Goal: Task Accomplishment & Management: Use online tool/utility

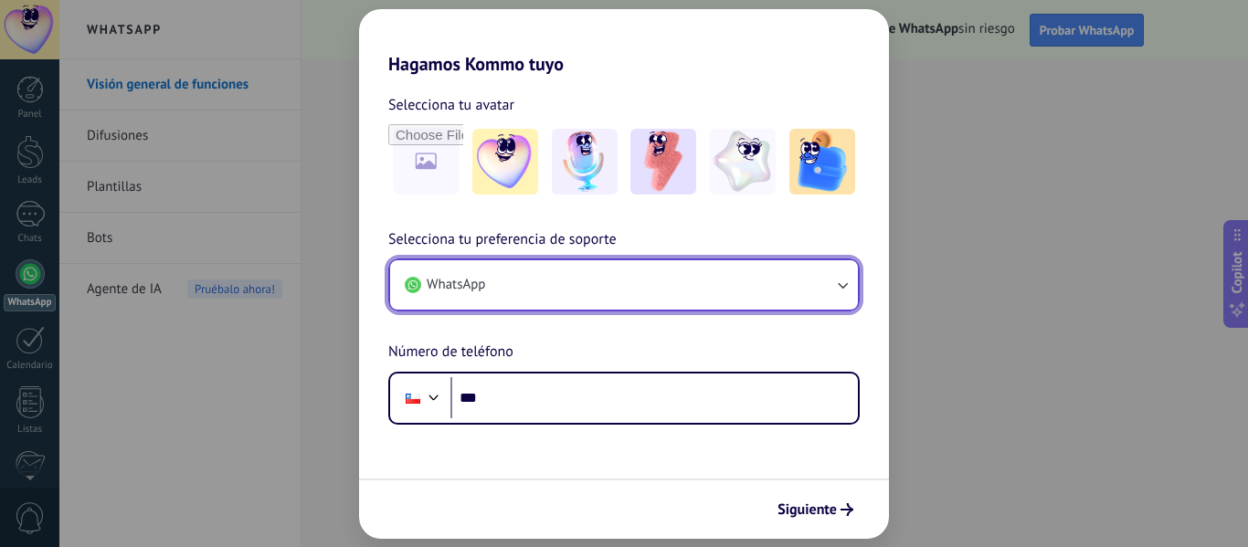
click at [524, 291] on button "WhatsApp" at bounding box center [624, 284] width 468 height 49
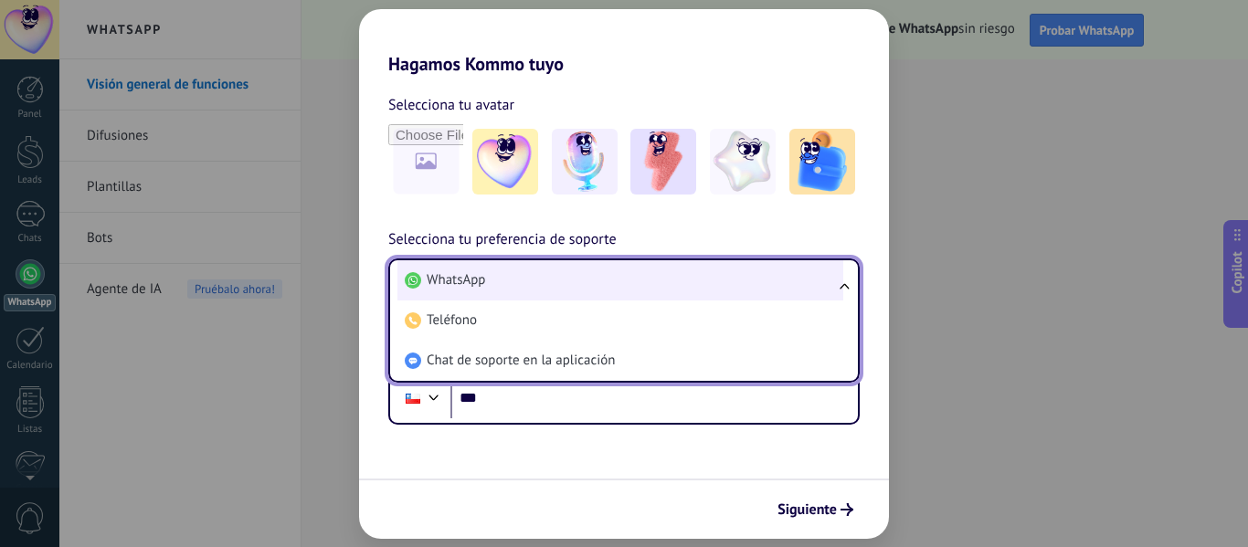
click at [495, 282] on li "WhatsApp" at bounding box center [620, 280] width 446 height 40
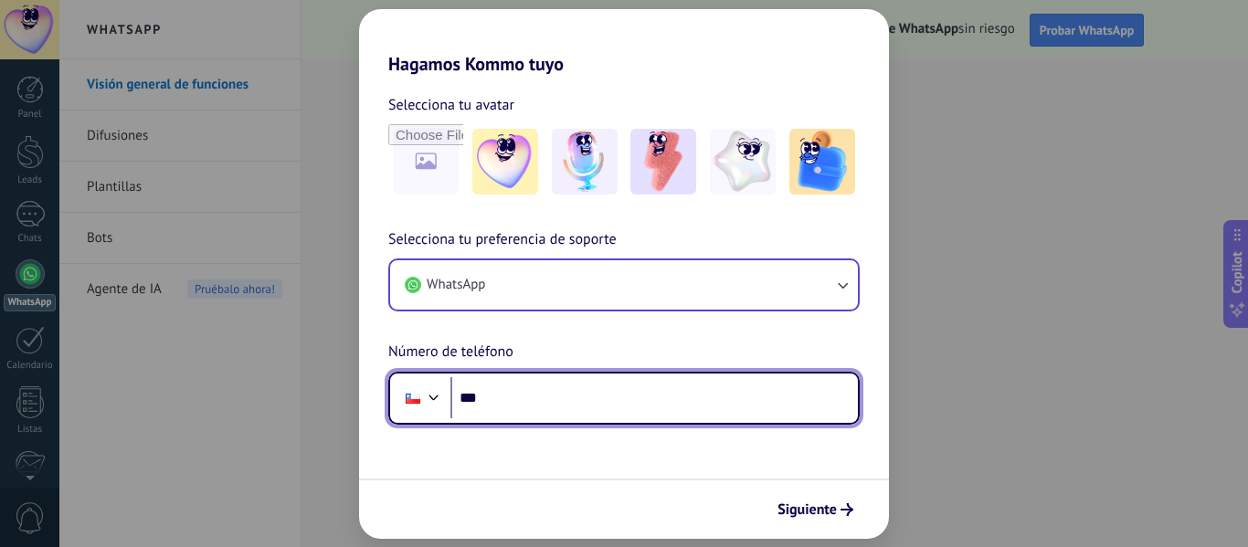
click at [510, 396] on input "***" at bounding box center [653, 398] width 407 height 42
click at [429, 398] on div at bounding box center [434, 396] width 22 height 22
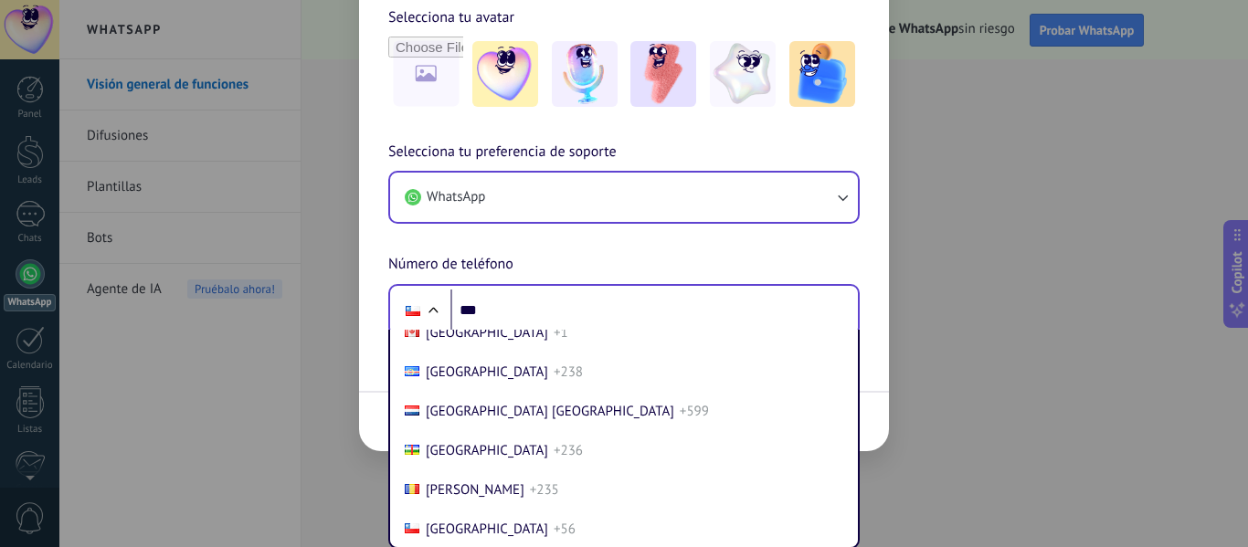
scroll to position [146, 0]
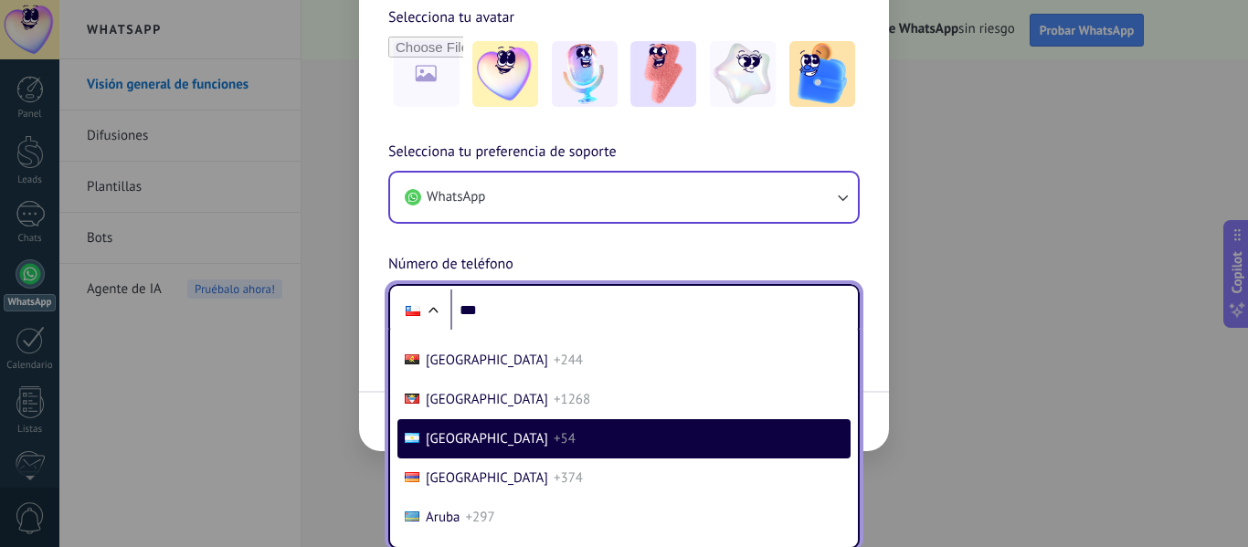
click at [461, 436] on span "[GEOGRAPHIC_DATA]" at bounding box center [487, 438] width 122 height 17
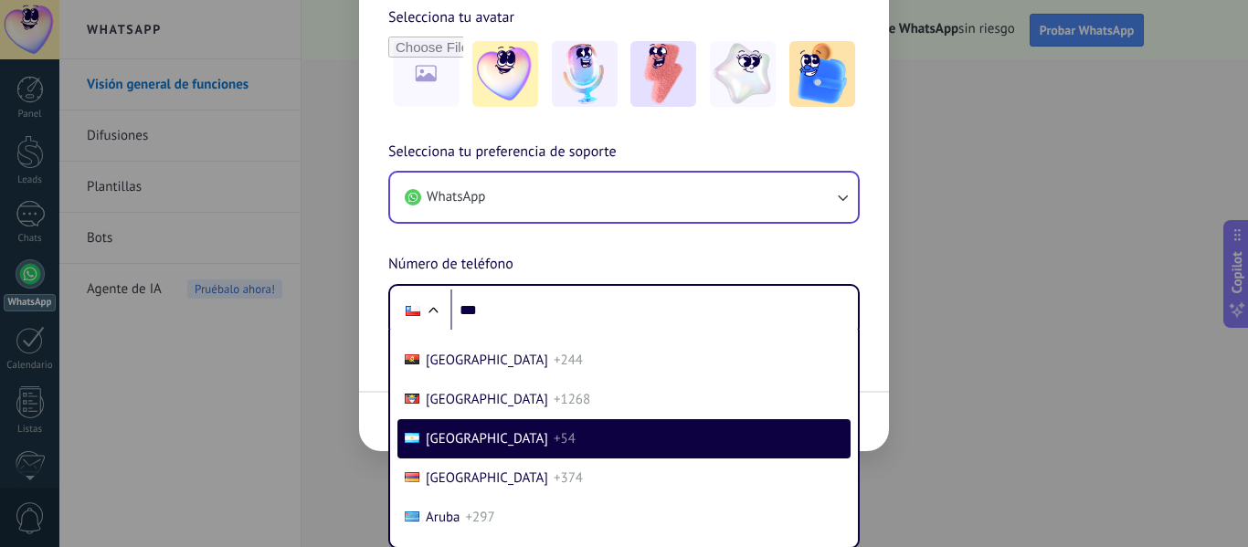
scroll to position [0, 0]
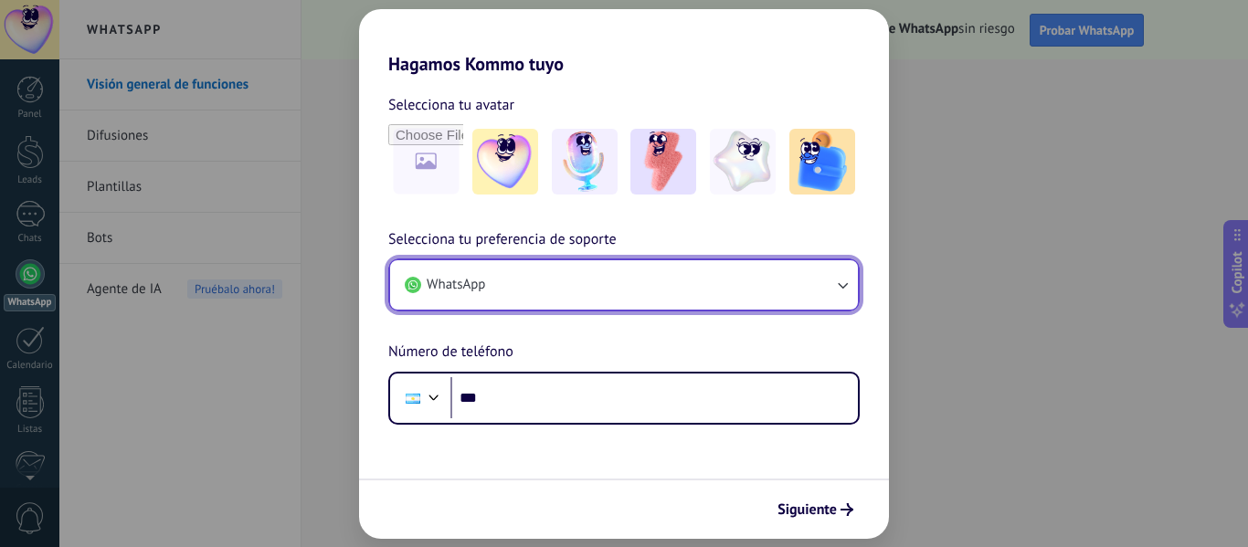
click at [454, 286] on span "WhatsApp" at bounding box center [456, 285] width 58 height 18
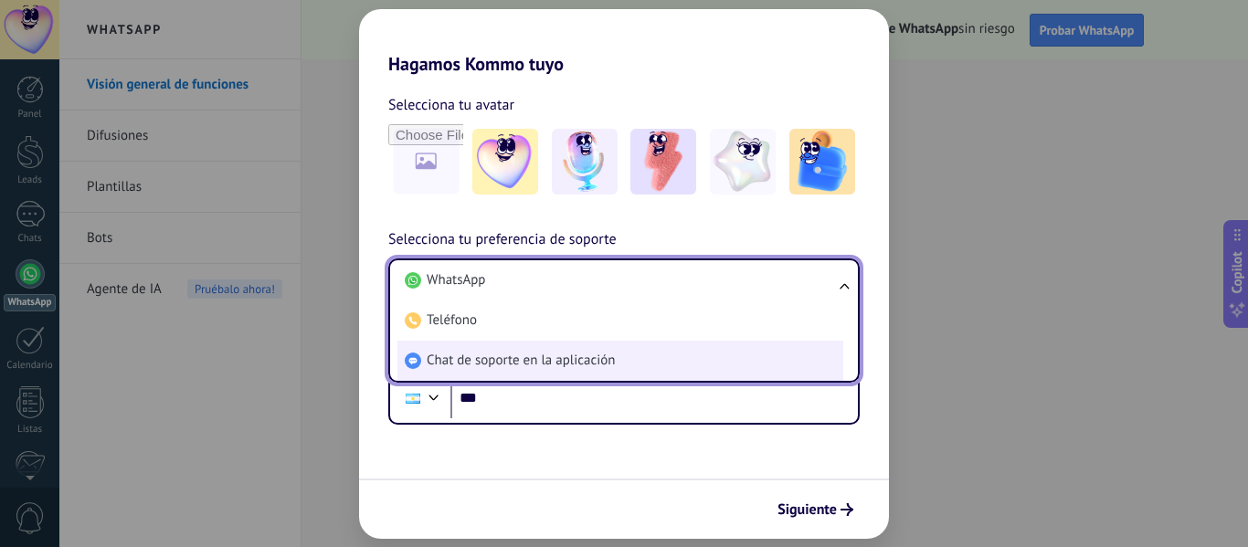
click at [482, 367] on span "Chat de soporte en la aplicación" at bounding box center [521, 361] width 188 height 18
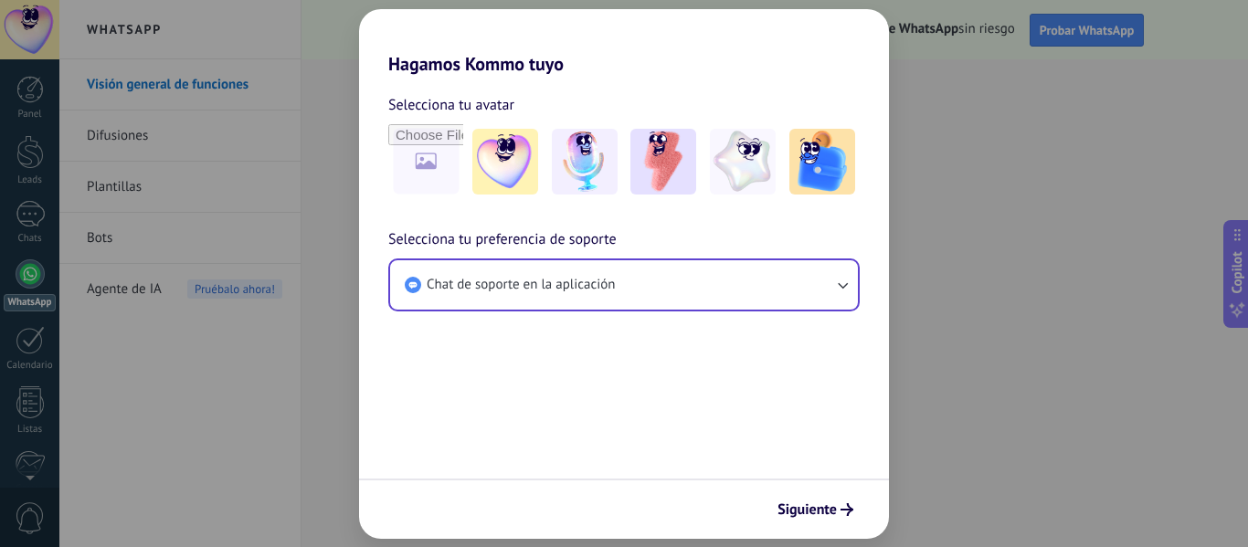
drag, startPoint x: 651, startPoint y: 168, endPoint x: 676, endPoint y: 239, distance: 75.4
click at [651, 167] on img at bounding box center [663, 162] width 66 height 66
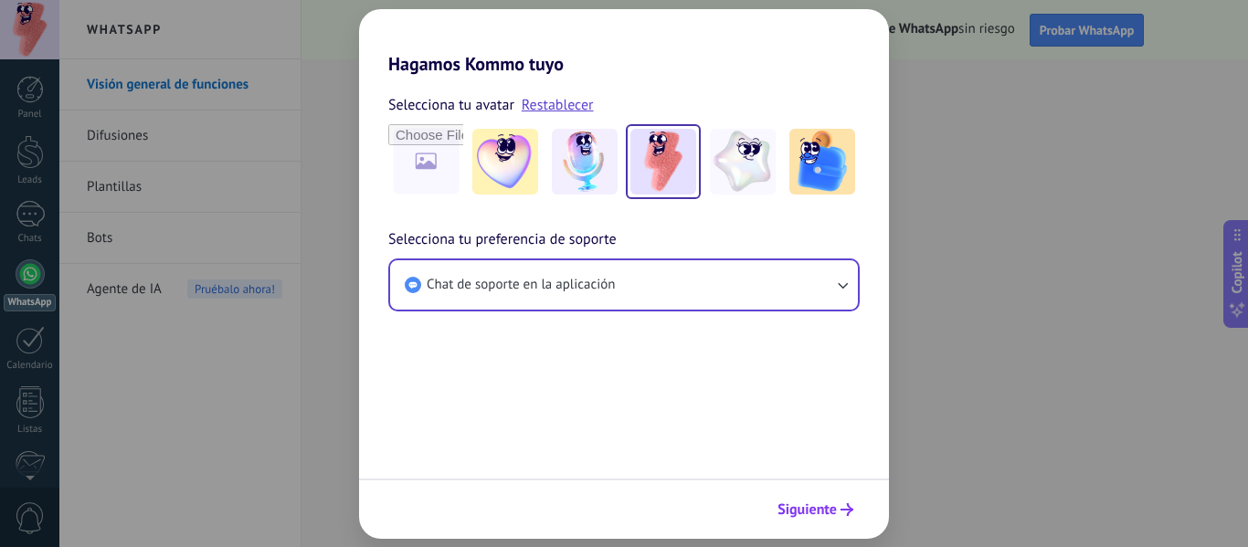
click at [821, 508] on span "Siguiente" at bounding box center [807, 509] width 59 height 13
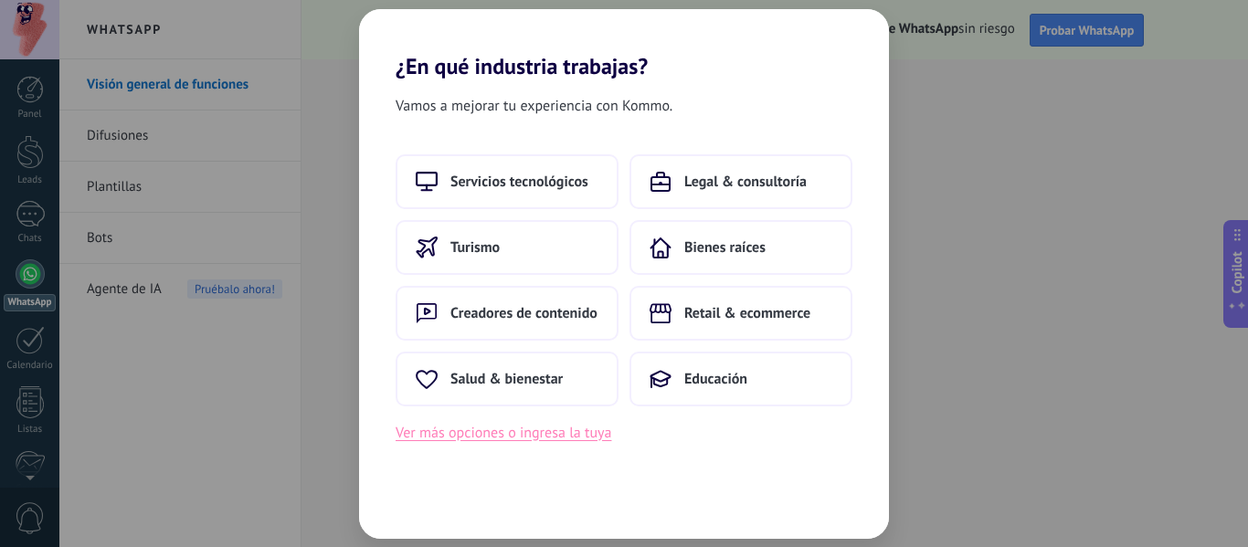
click at [561, 441] on button "Ver más opciones o ingresa la tuya" at bounding box center [504, 433] width 216 height 24
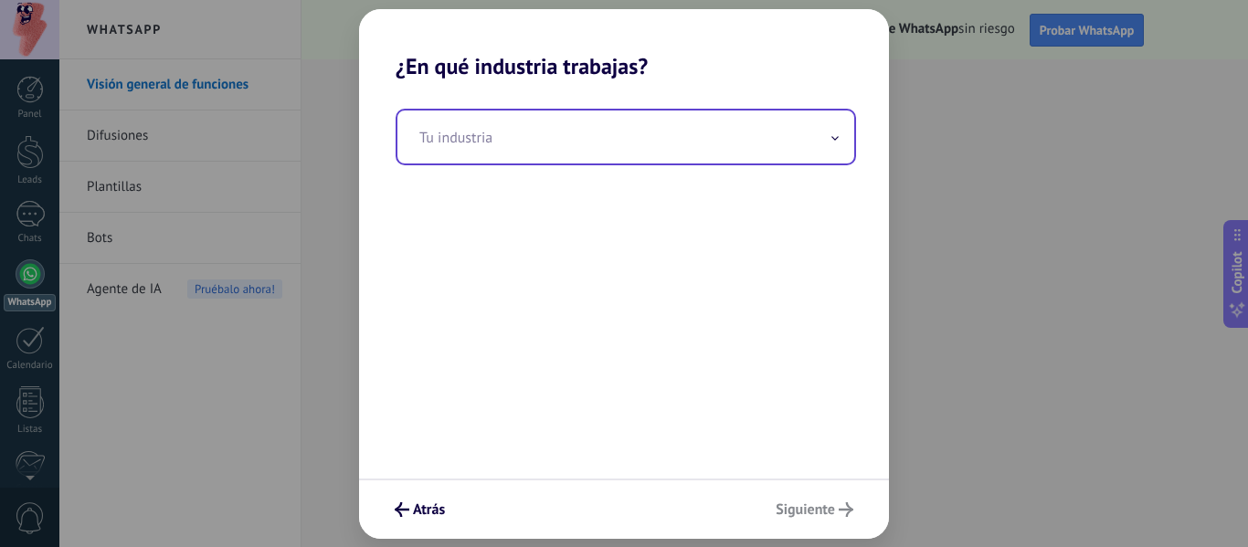
click at [495, 143] on input "text" at bounding box center [625, 137] width 457 height 53
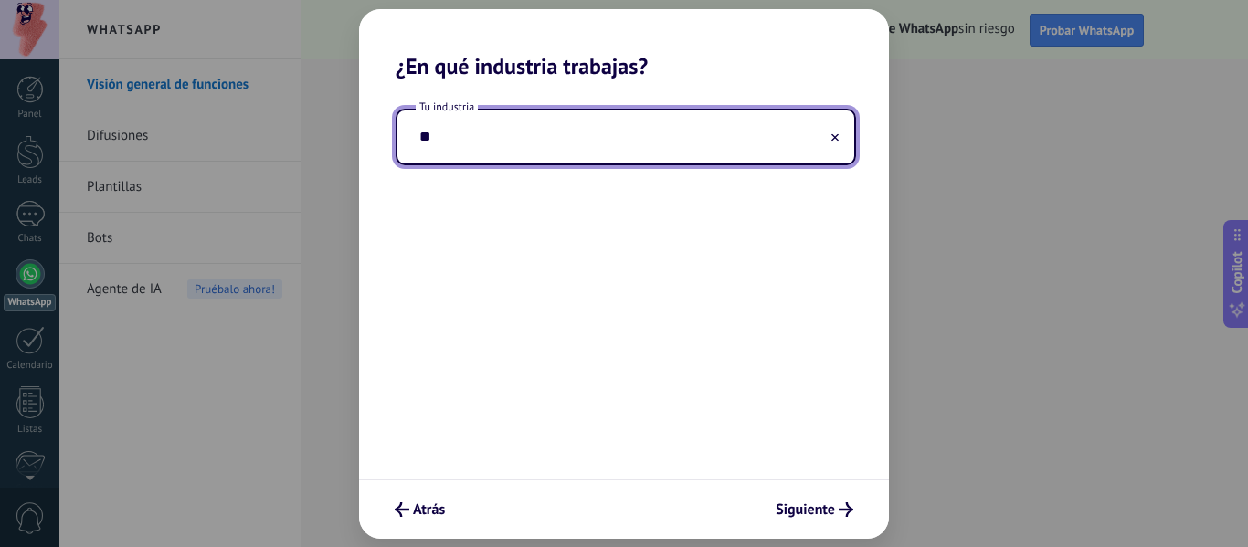
type input "*"
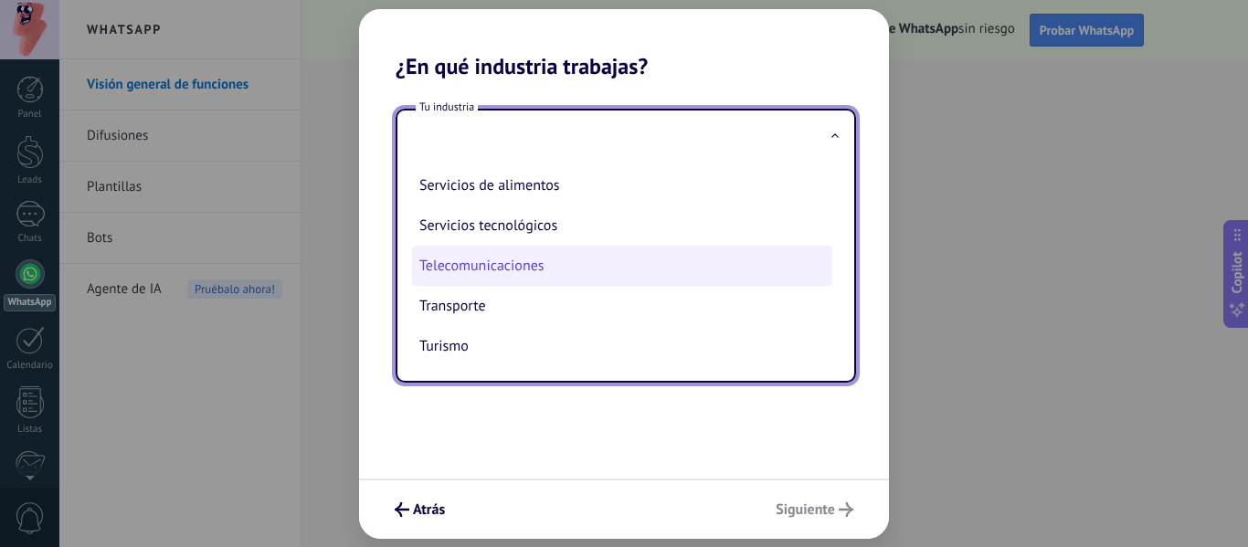
scroll to position [393, 0]
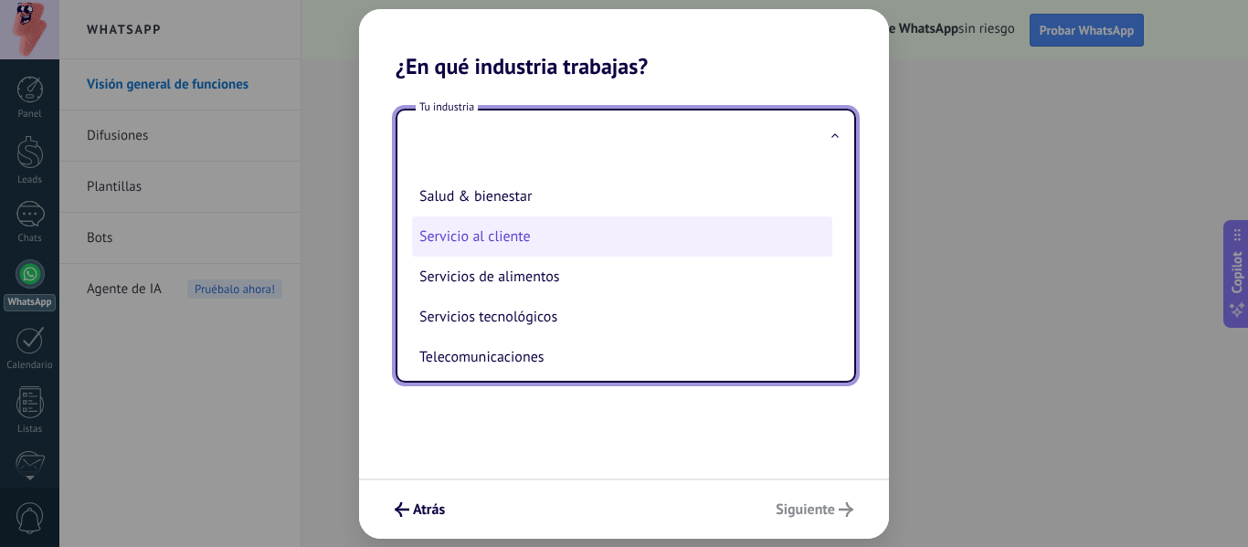
click at [544, 238] on li "Servicio al cliente" at bounding box center [622, 237] width 420 height 40
type input "**********"
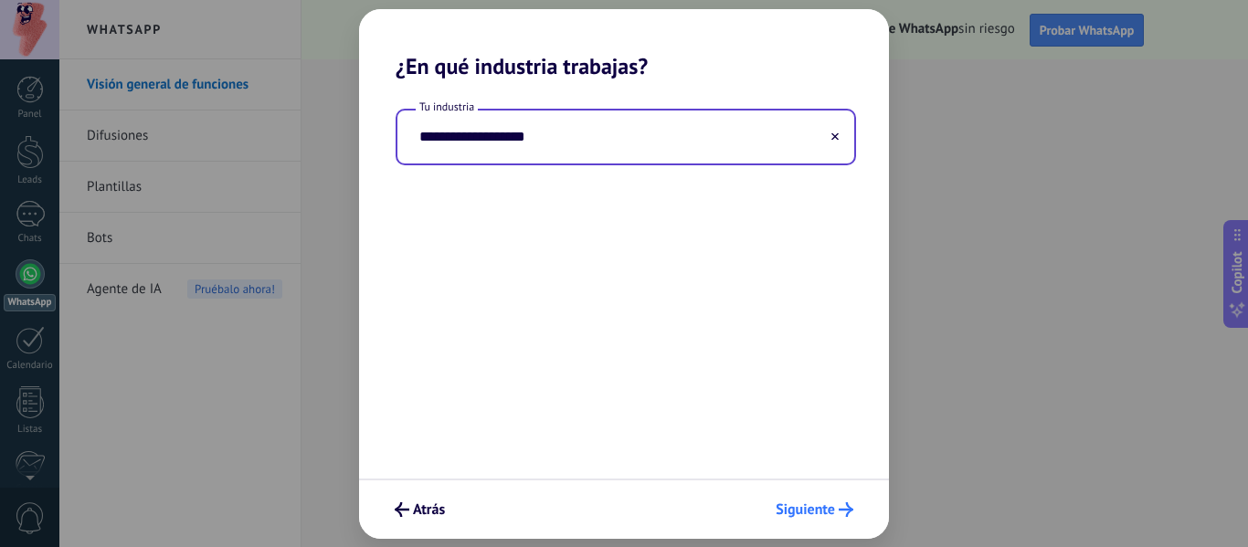
click at [823, 514] on span "Siguiente" at bounding box center [805, 509] width 59 height 13
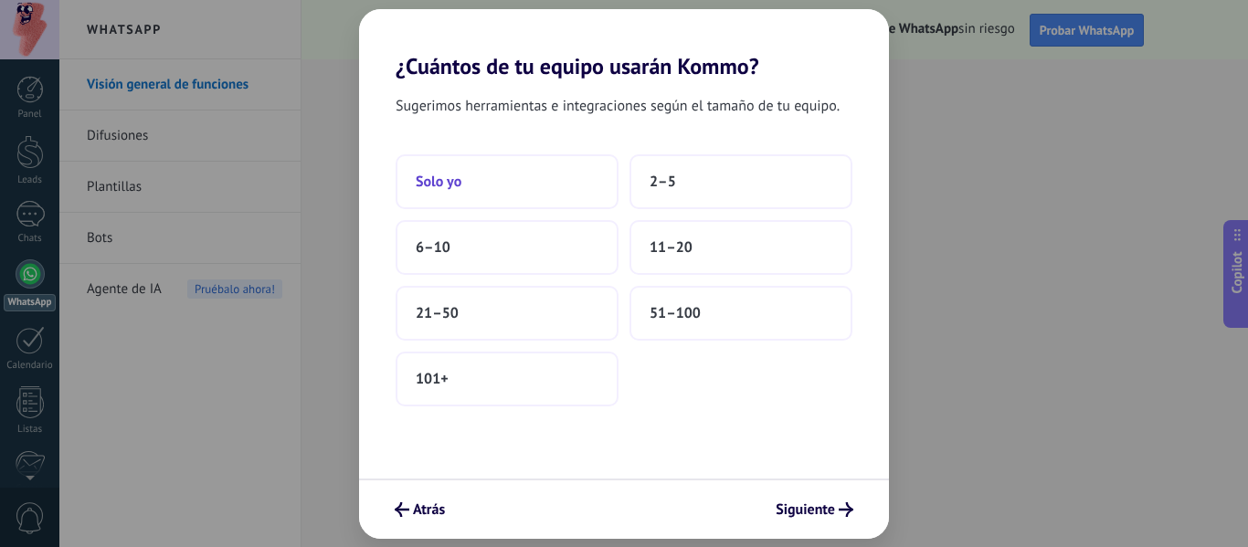
click at [501, 183] on button "Solo yo" at bounding box center [507, 181] width 223 height 55
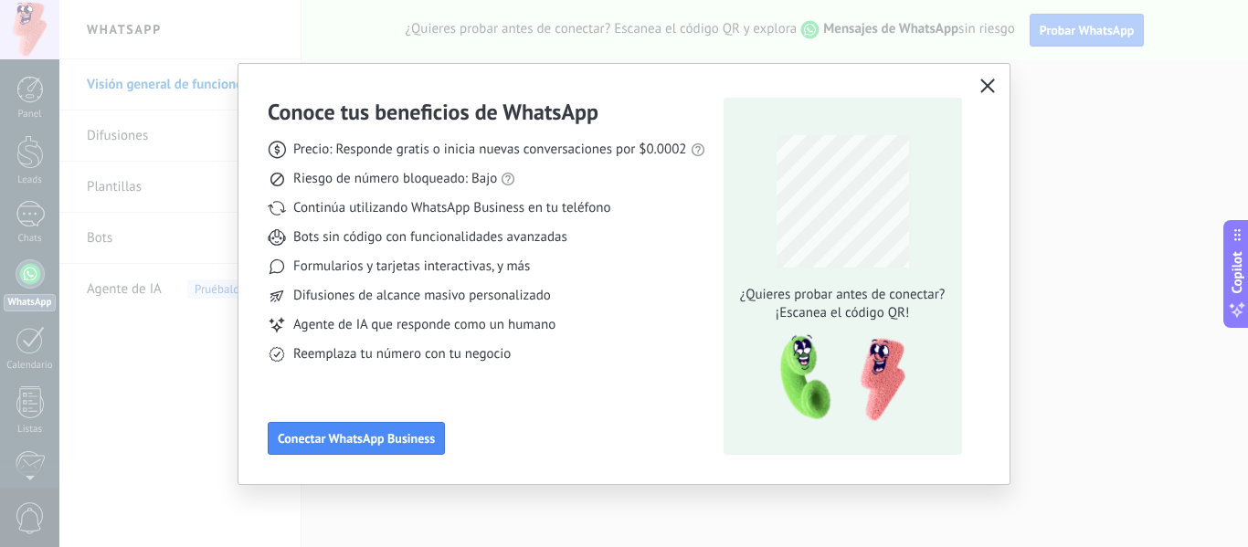
click at [986, 94] on button "button" at bounding box center [988, 87] width 24 height 26
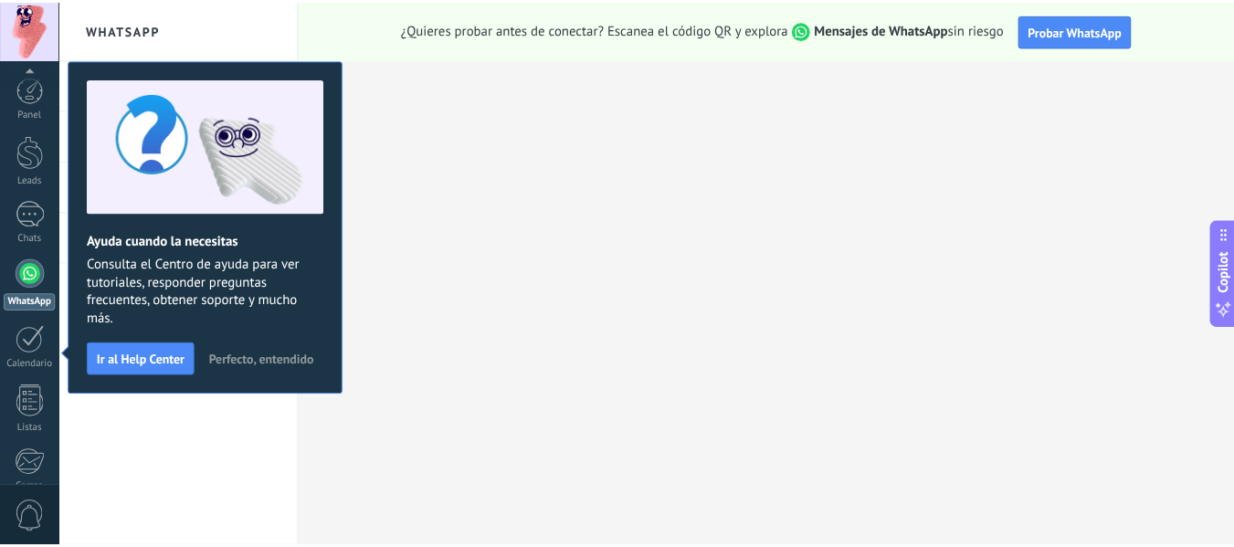
scroll to position [213, 0]
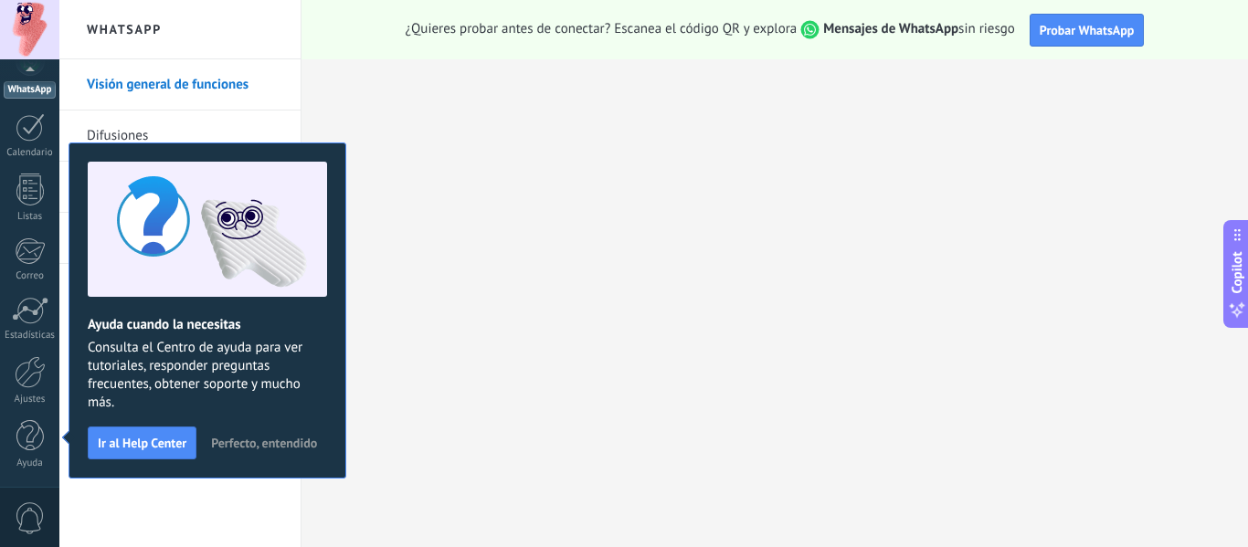
click at [228, 450] on span "Perfecto, entendido" at bounding box center [264, 443] width 106 height 13
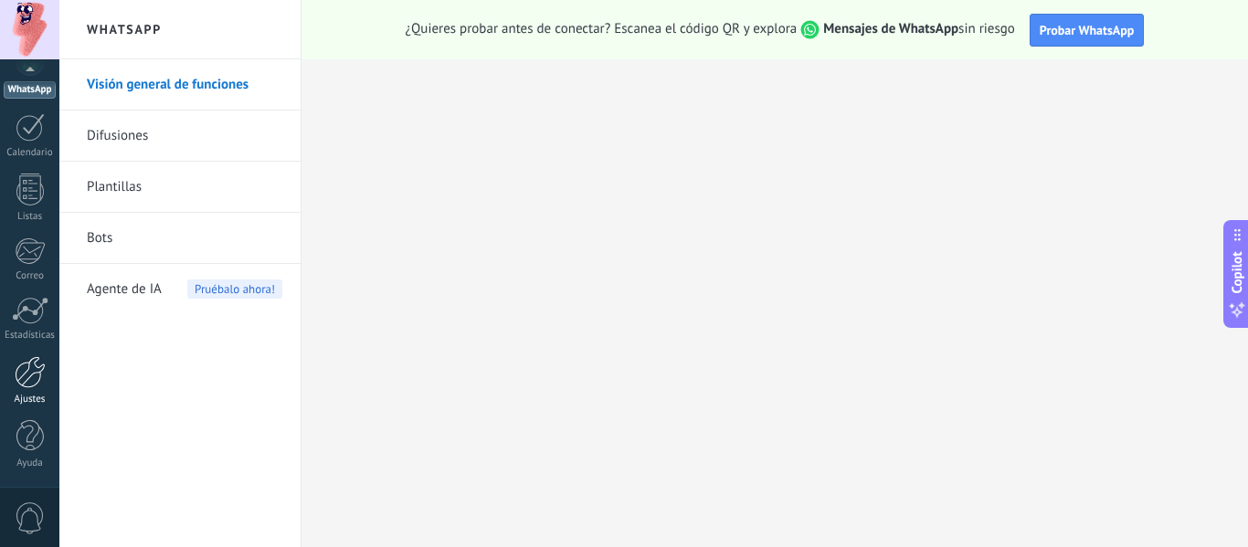
click at [32, 381] on div at bounding box center [30, 372] width 31 height 32
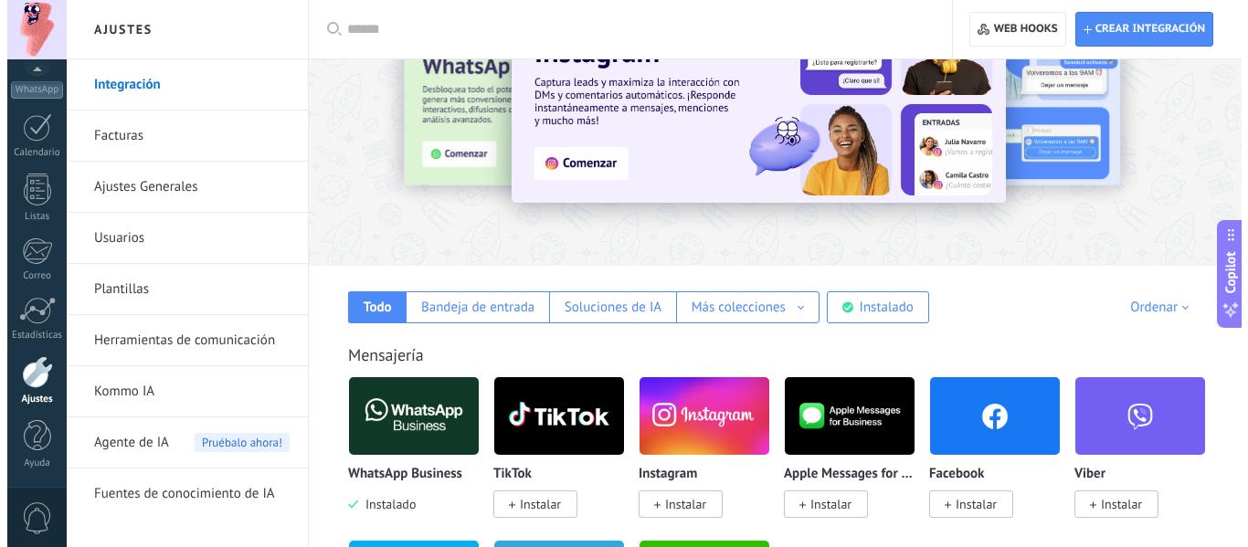
scroll to position [183, 0]
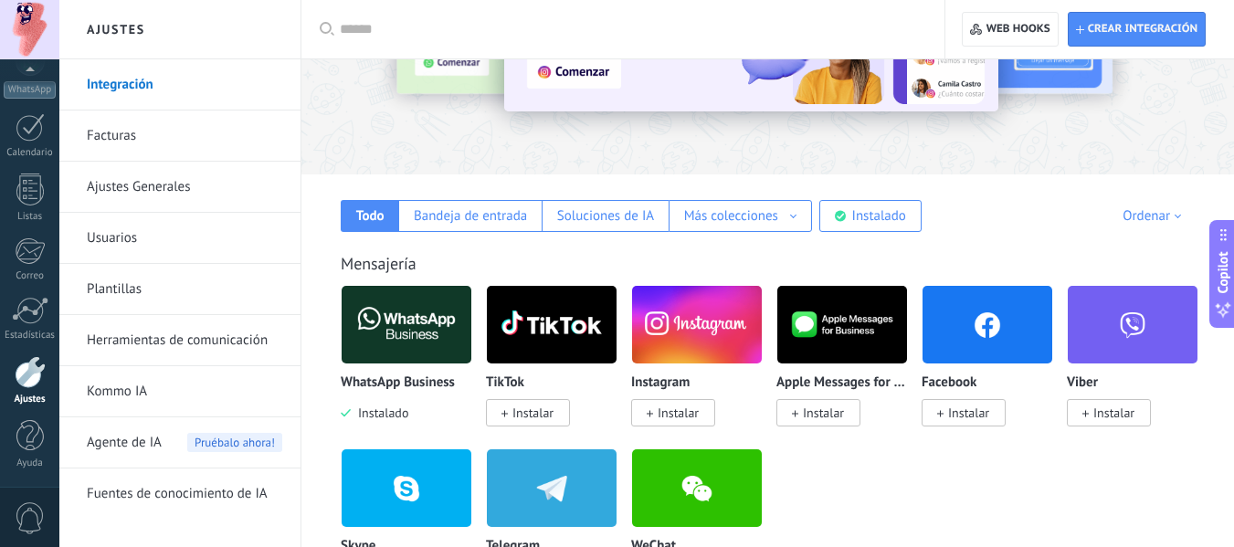
click at [676, 414] on span "Instalar" at bounding box center [678, 413] width 41 height 16
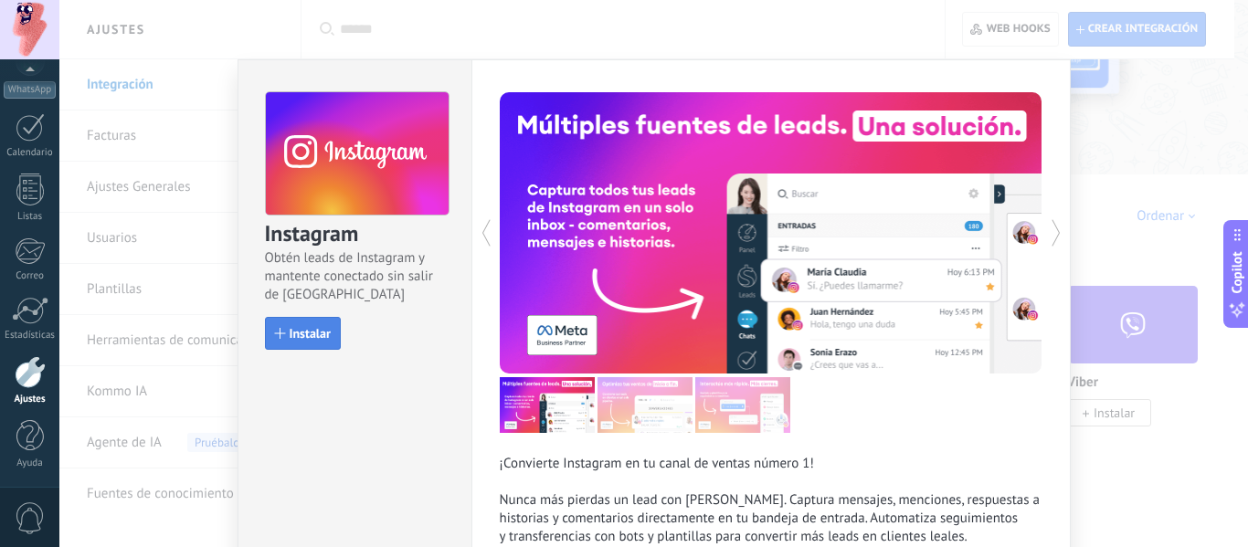
click at [301, 335] on span "Instalar" at bounding box center [310, 333] width 41 height 13
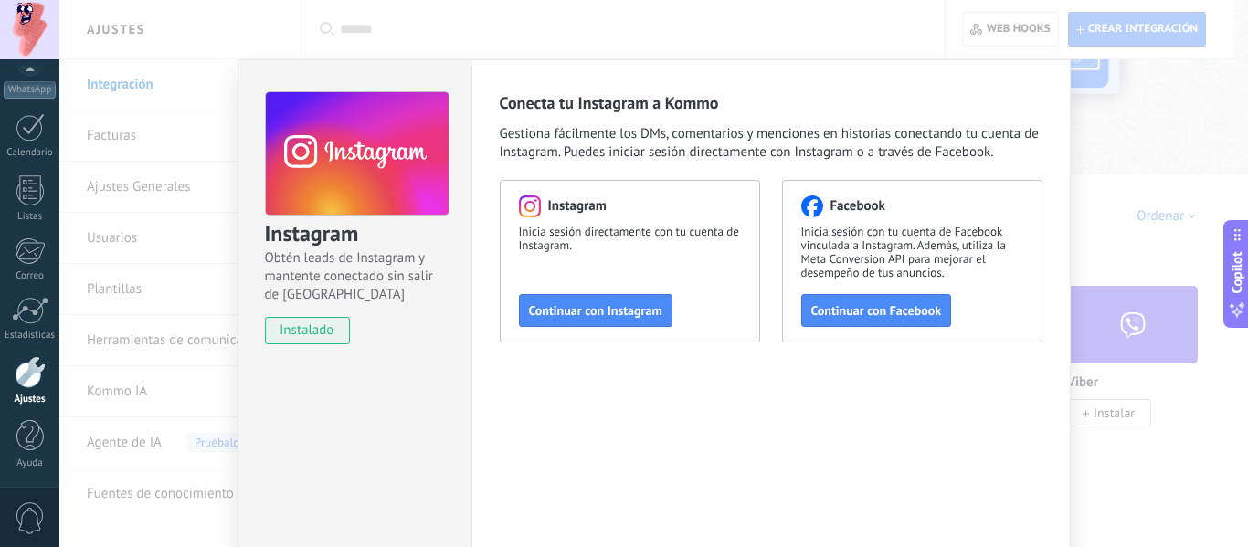
click at [576, 310] on span "Continuar con Instagram" at bounding box center [595, 310] width 133 height 13
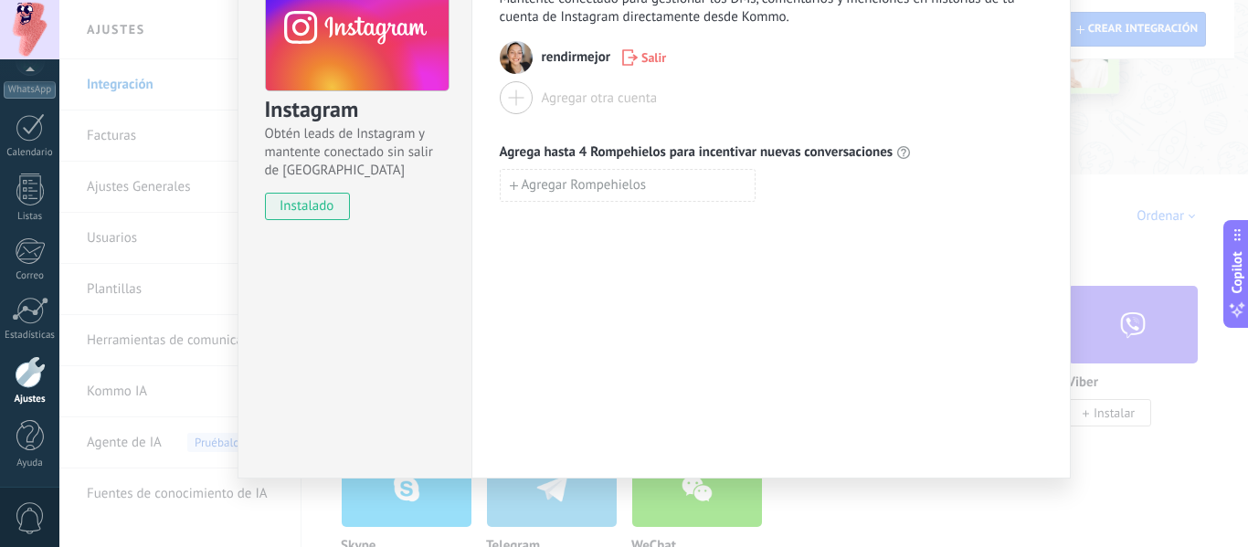
scroll to position [33, 0]
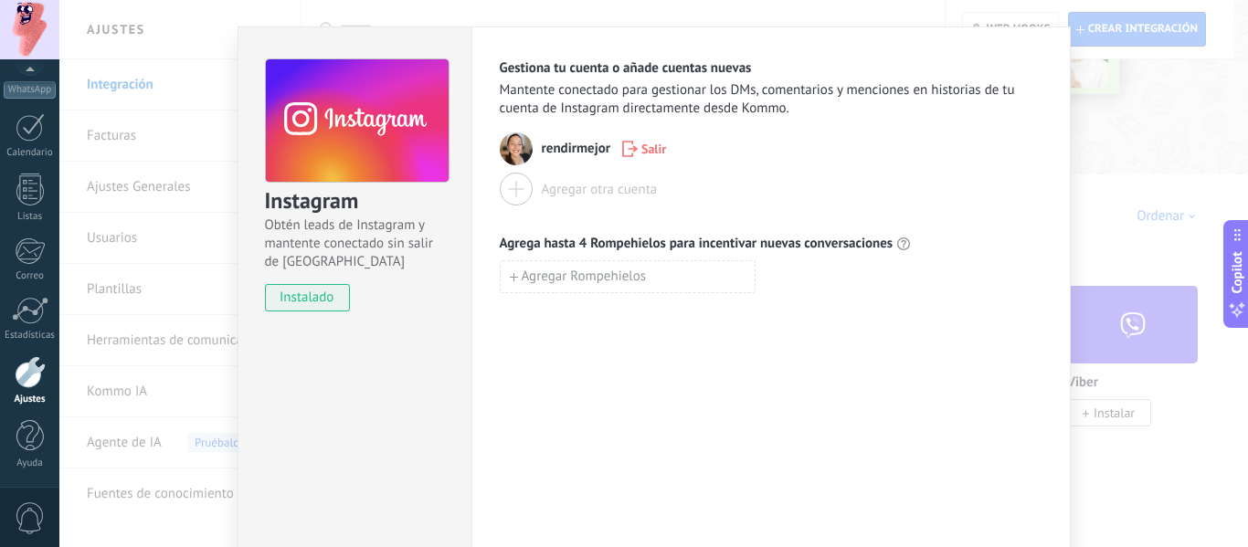
click at [1181, 175] on div "Instagram Obtén leads de Instagram y mantente conectado sin salir de Kommo inst…" at bounding box center [653, 273] width 1189 height 547
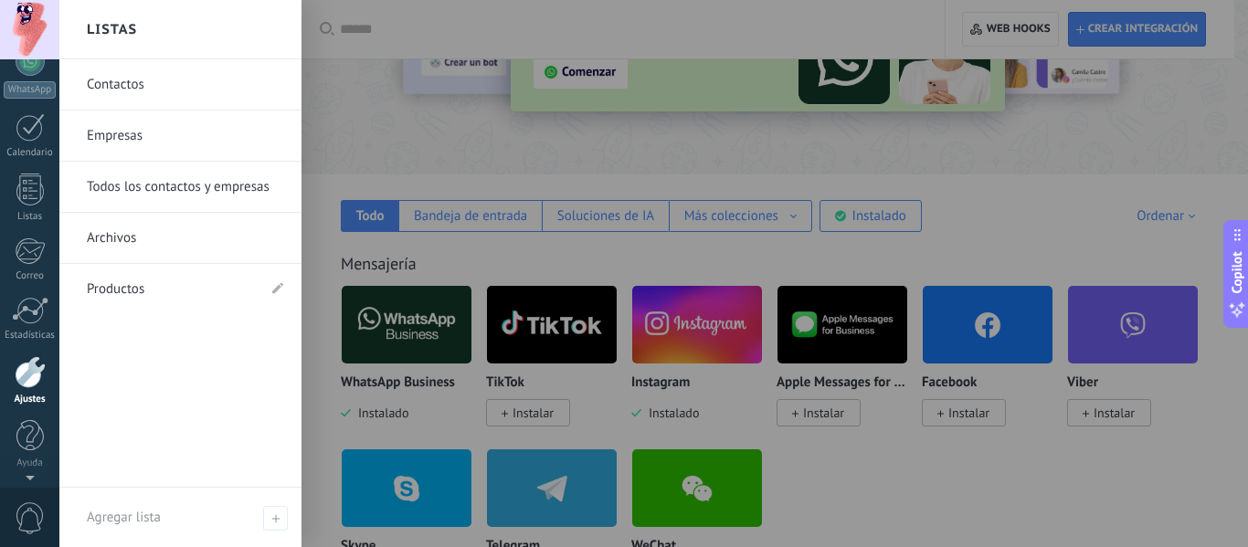
scroll to position [0, 0]
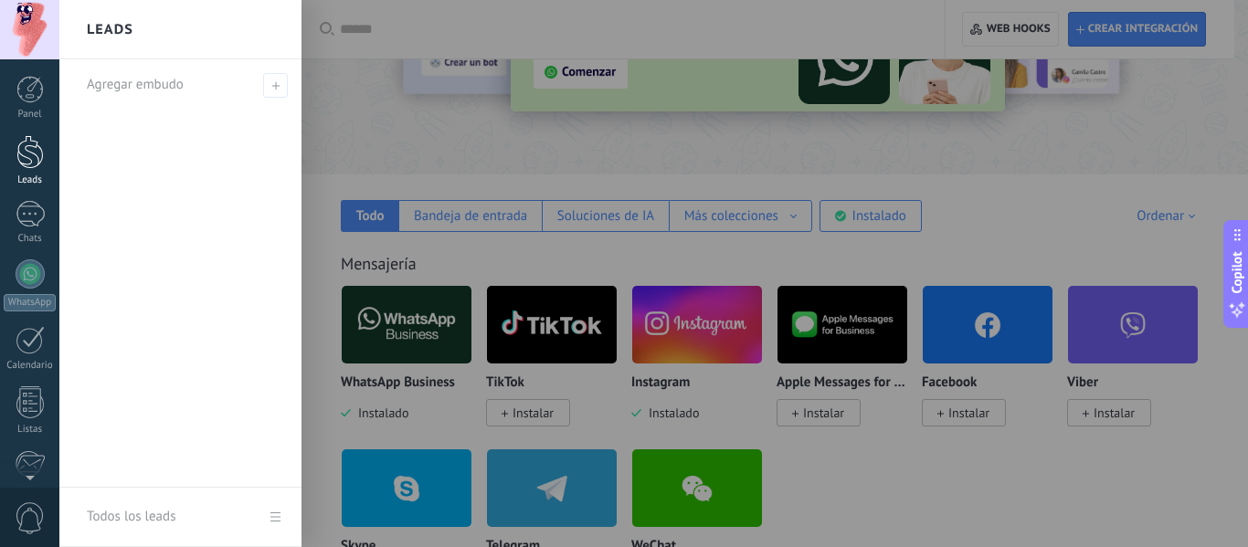
click at [30, 151] on div at bounding box center [29, 152] width 27 height 34
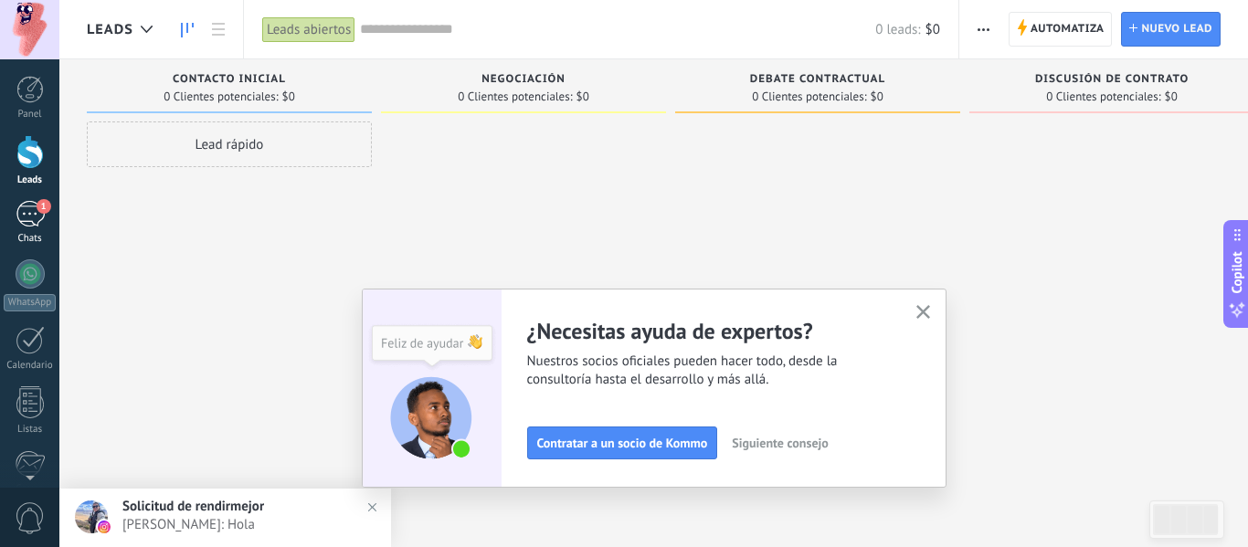
click at [26, 227] on div "1" at bounding box center [30, 214] width 29 height 26
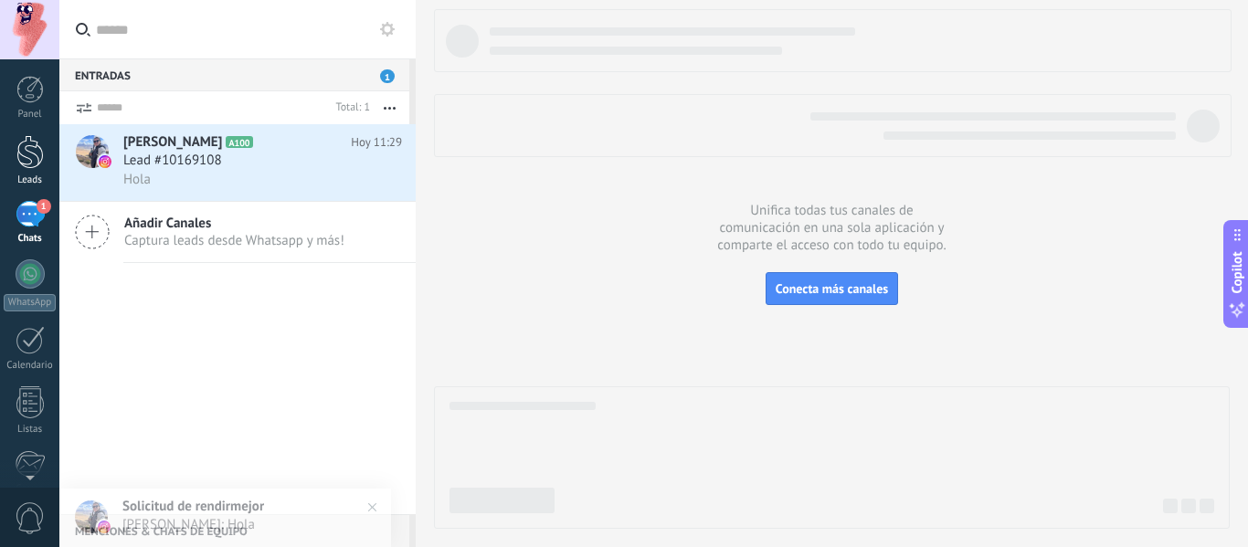
click at [31, 160] on div at bounding box center [29, 152] width 27 height 34
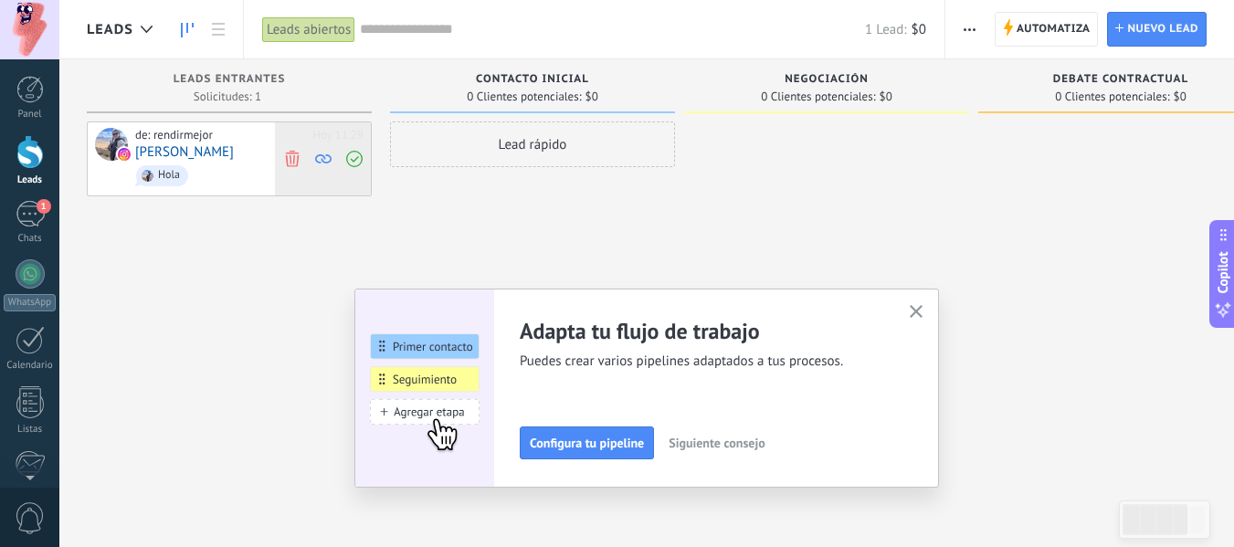
click at [284, 166] on span at bounding box center [292, 158] width 25 height 73
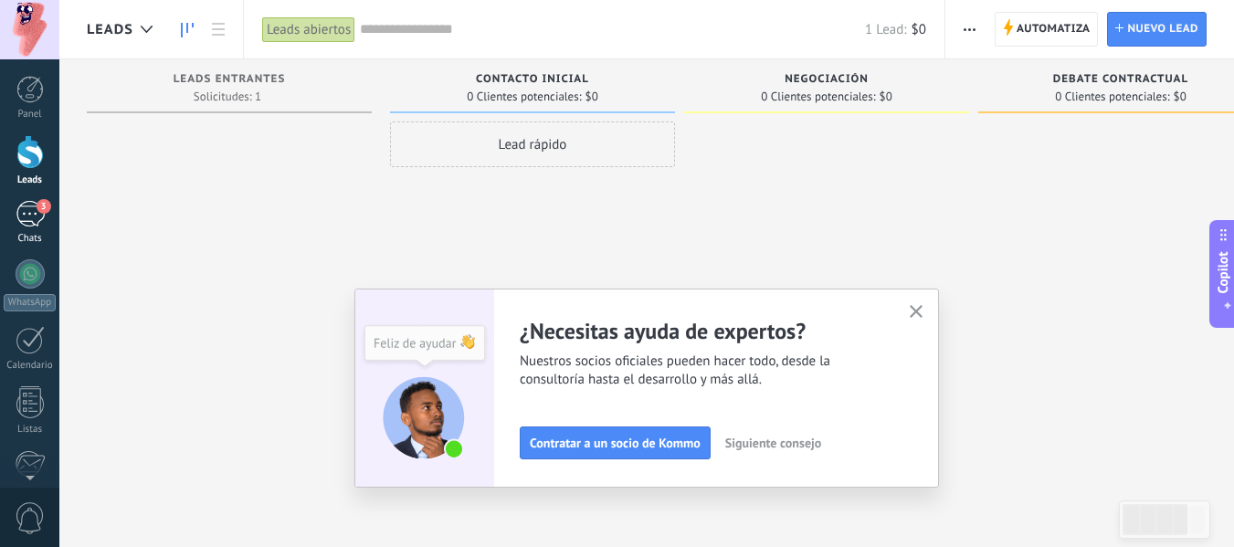
click at [23, 225] on div "3" at bounding box center [30, 214] width 29 height 26
